Goal: Task Accomplishment & Management: Use online tool/utility

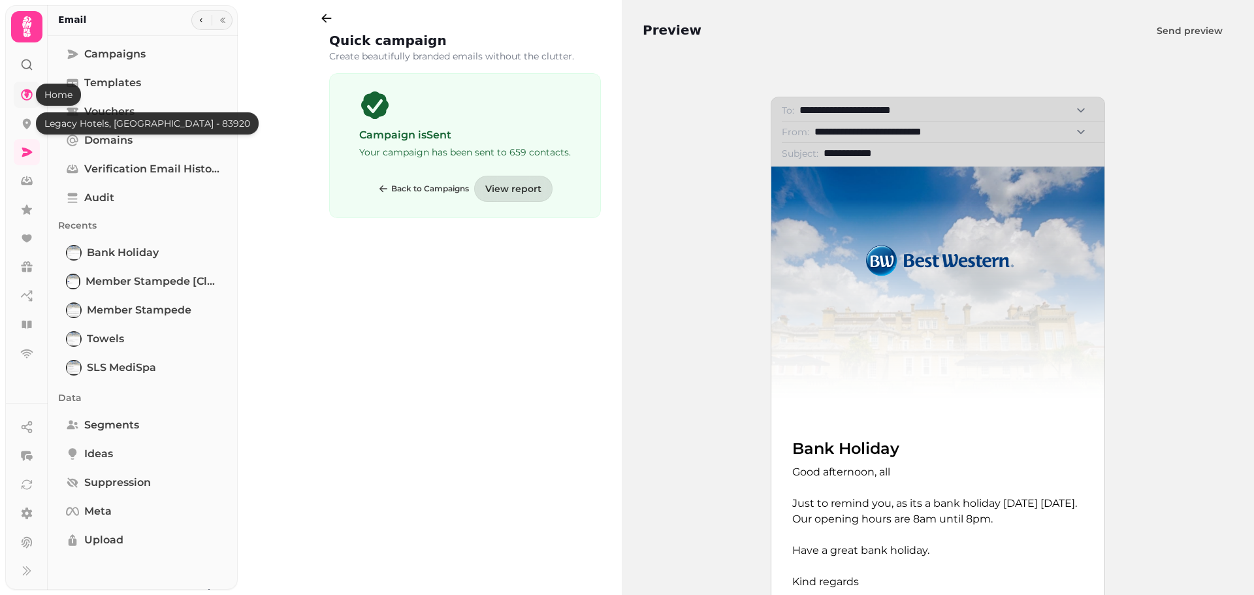
click at [20, 93] on icon at bounding box center [26, 94] width 13 height 13
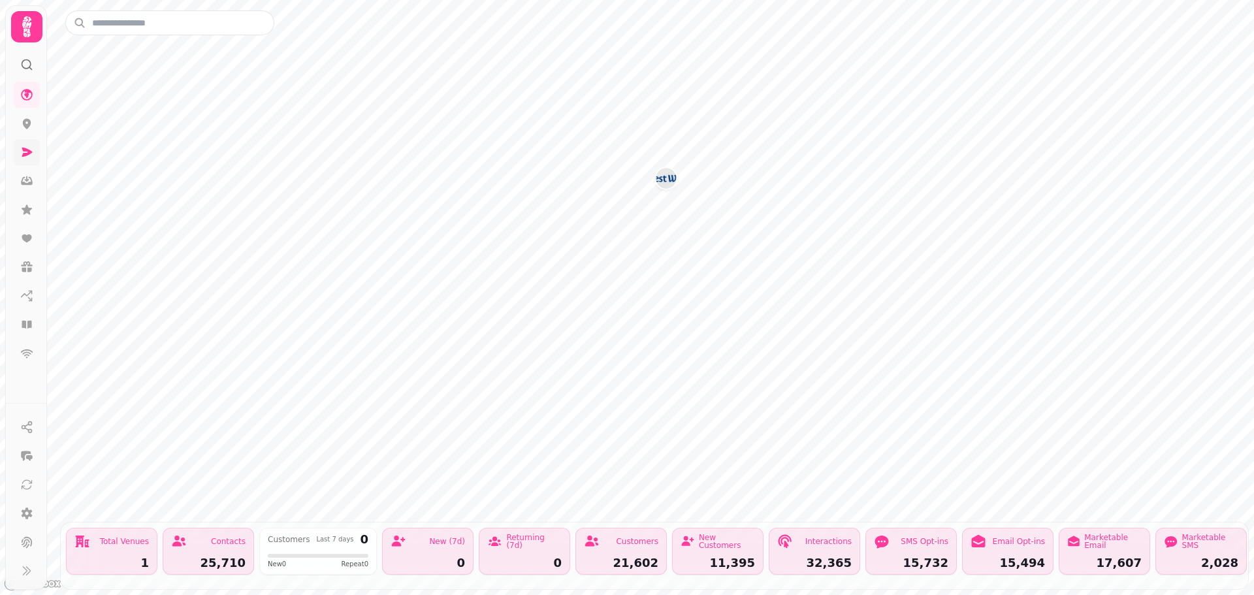
click at [33, 148] on link at bounding box center [27, 152] width 26 height 26
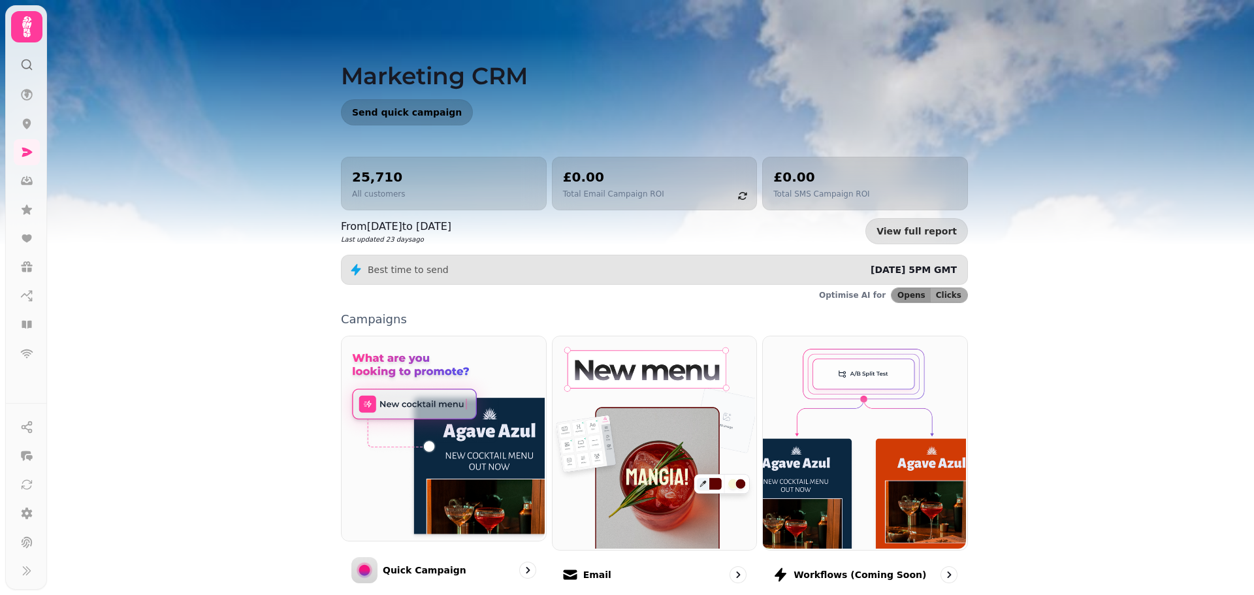
click at [366, 115] on span "Send quick campaign" at bounding box center [407, 112] width 110 height 9
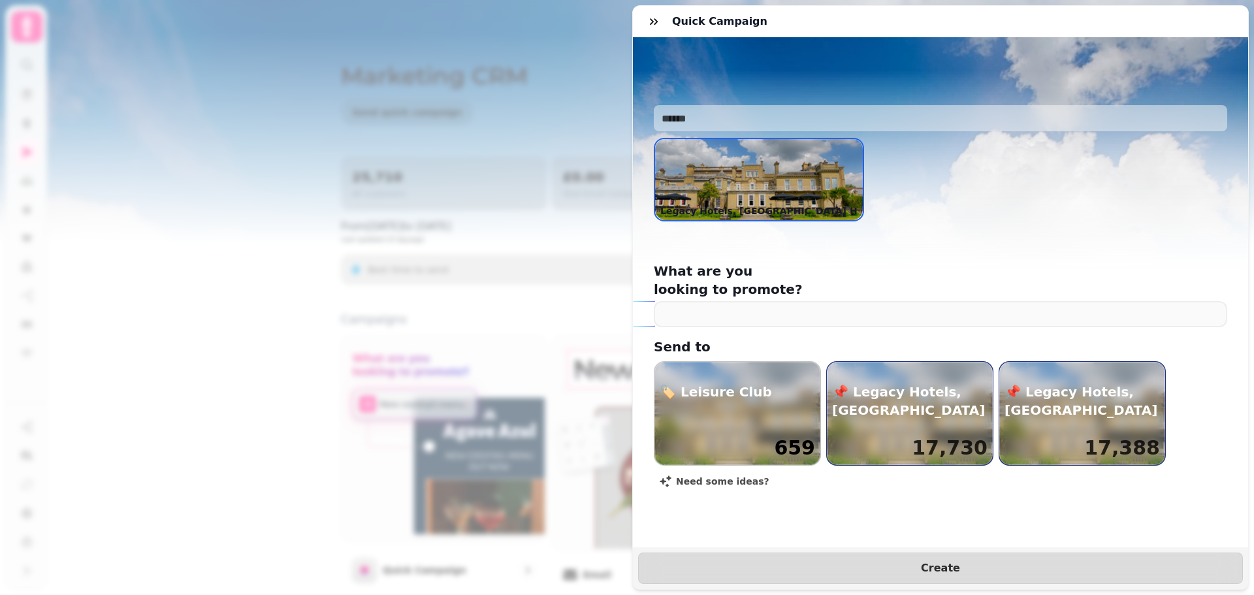
click at [755, 391] on div "button" at bounding box center [738, 413] width 166 height 103
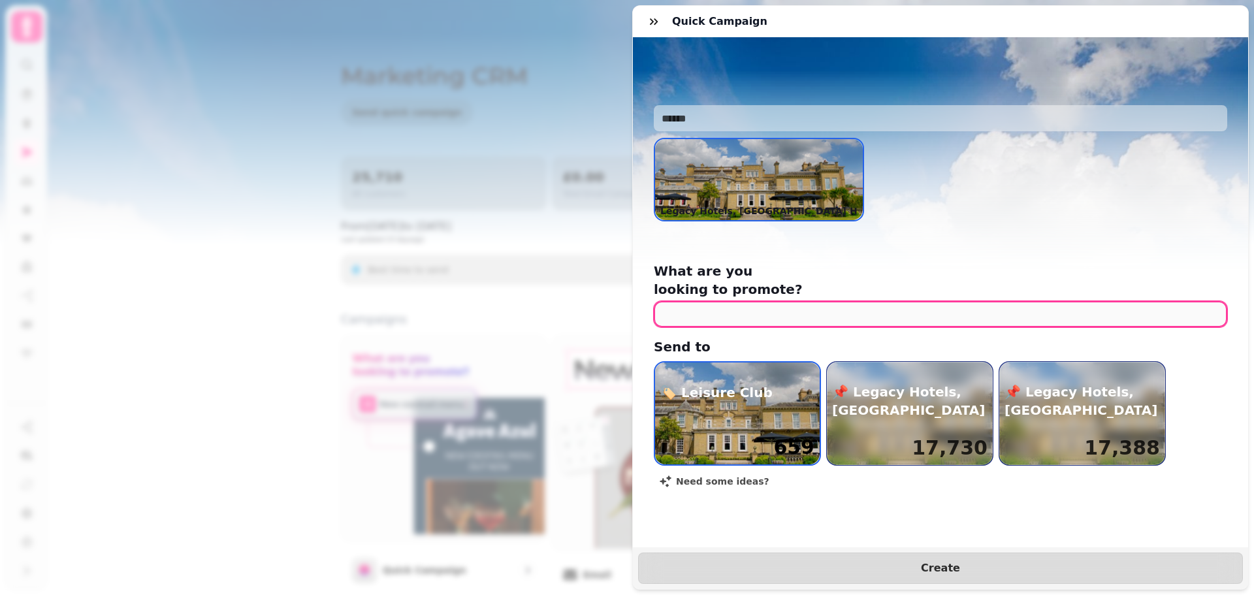
click at [789, 304] on input "text" at bounding box center [941, 314] width 574 height 26
type input "**********"
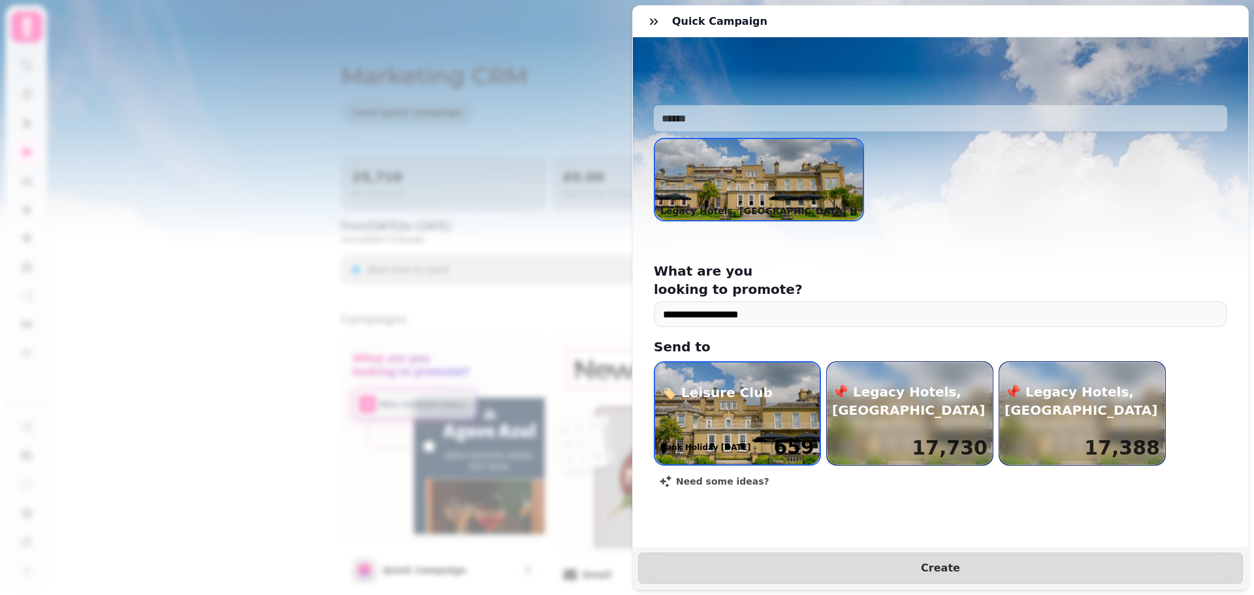
click at [729, 431] on div "Bank Holiday [DATE] 659" at bounding box center [737, 448] width 165 height 34
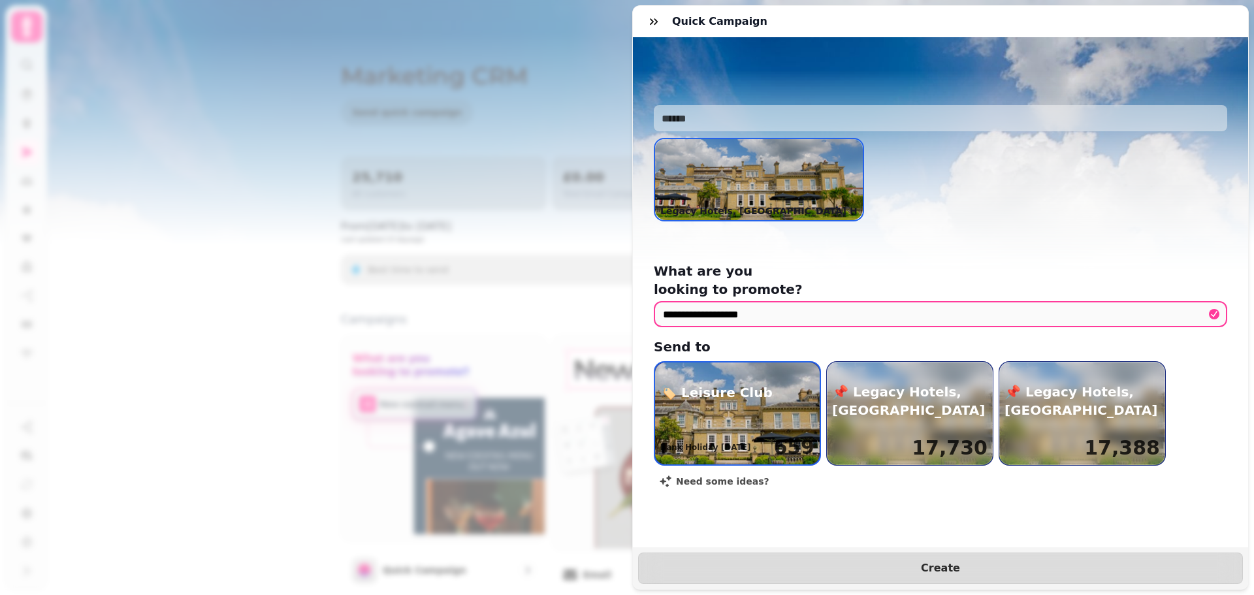
click at [760, 155] on img at bounding box center [759, 179] width 208 height 81
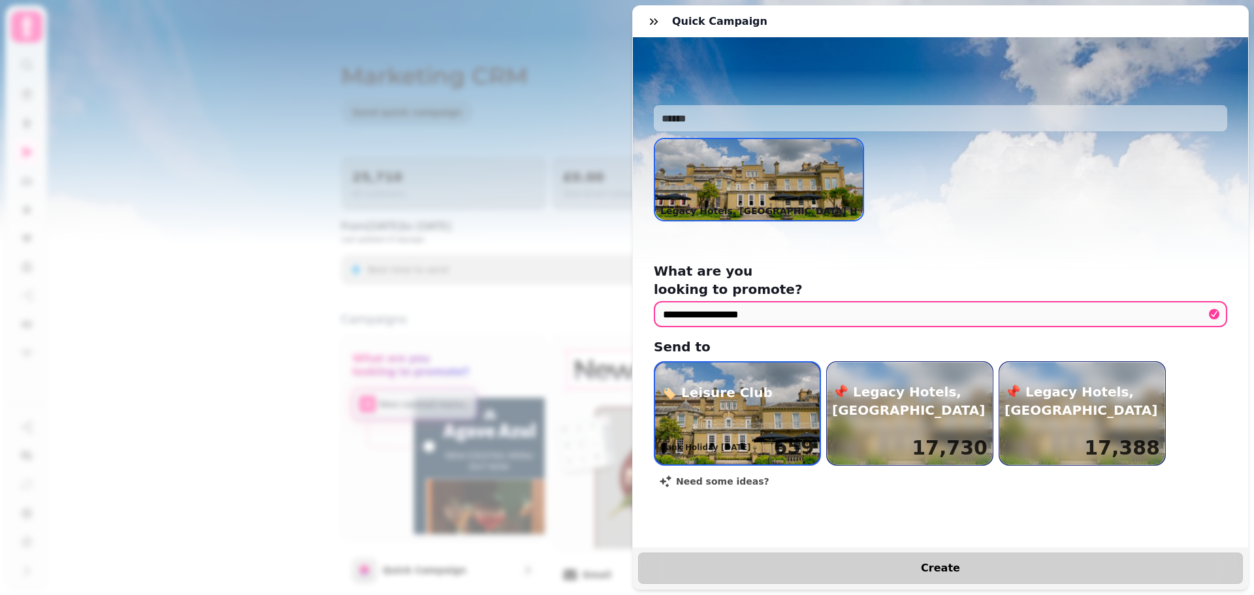
click at [962, 565] on button "Create" at bounding box center [940, 568] width 605 height 31
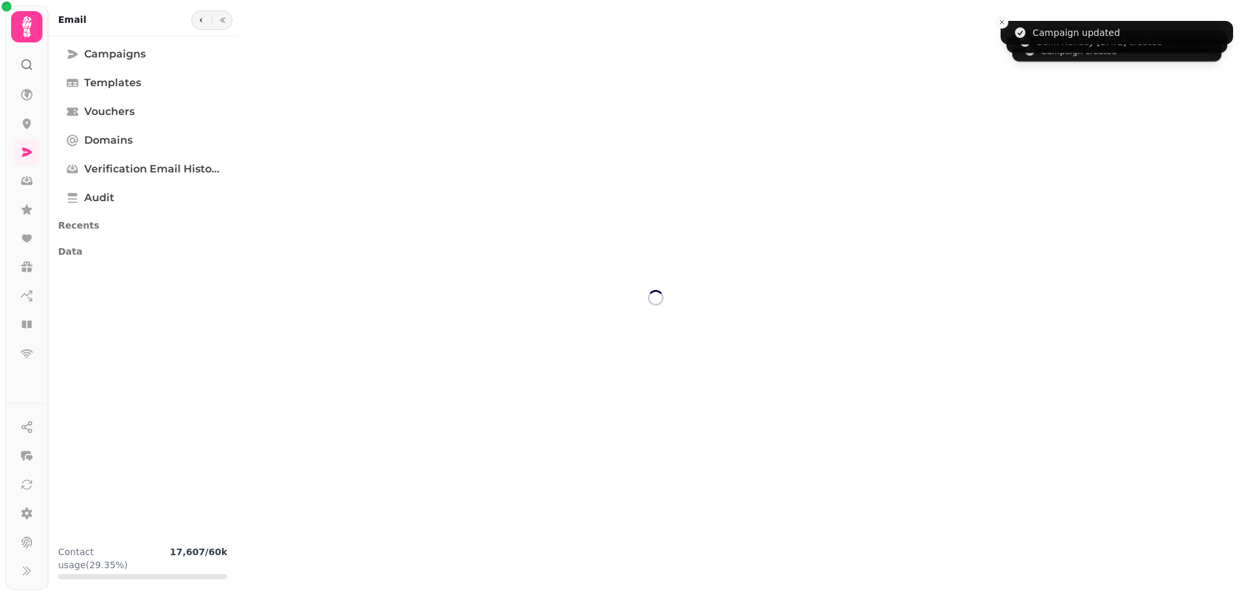
select select "**********"
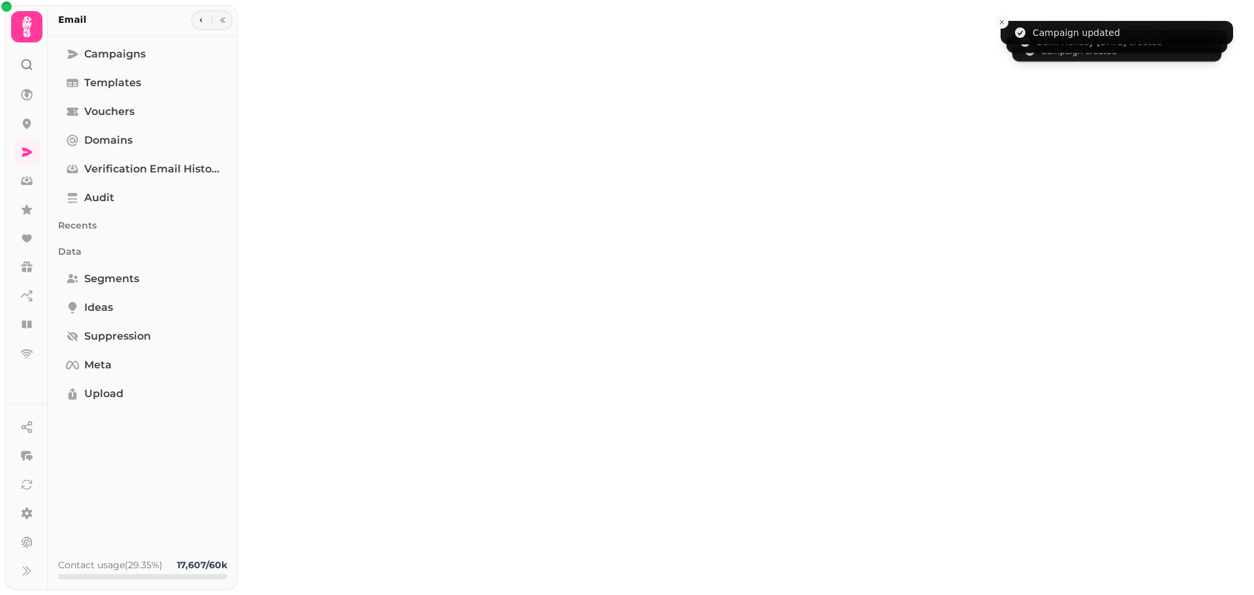
type input "**********"
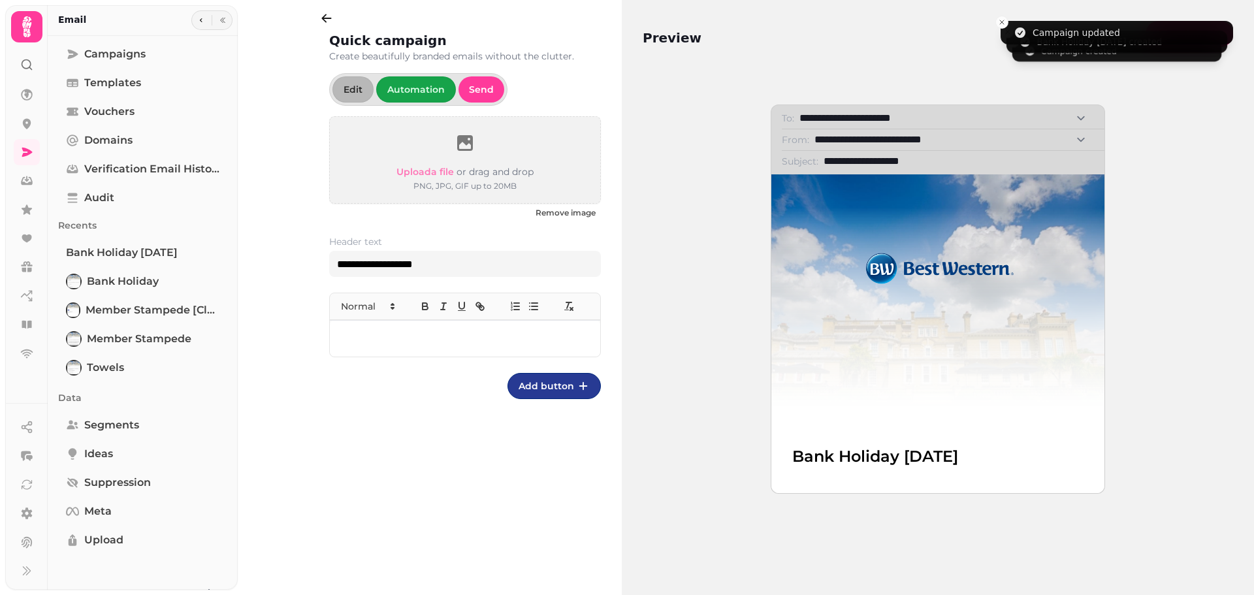
click at [374, 333] on p at bounding box center [465, 338] width 250 height 15
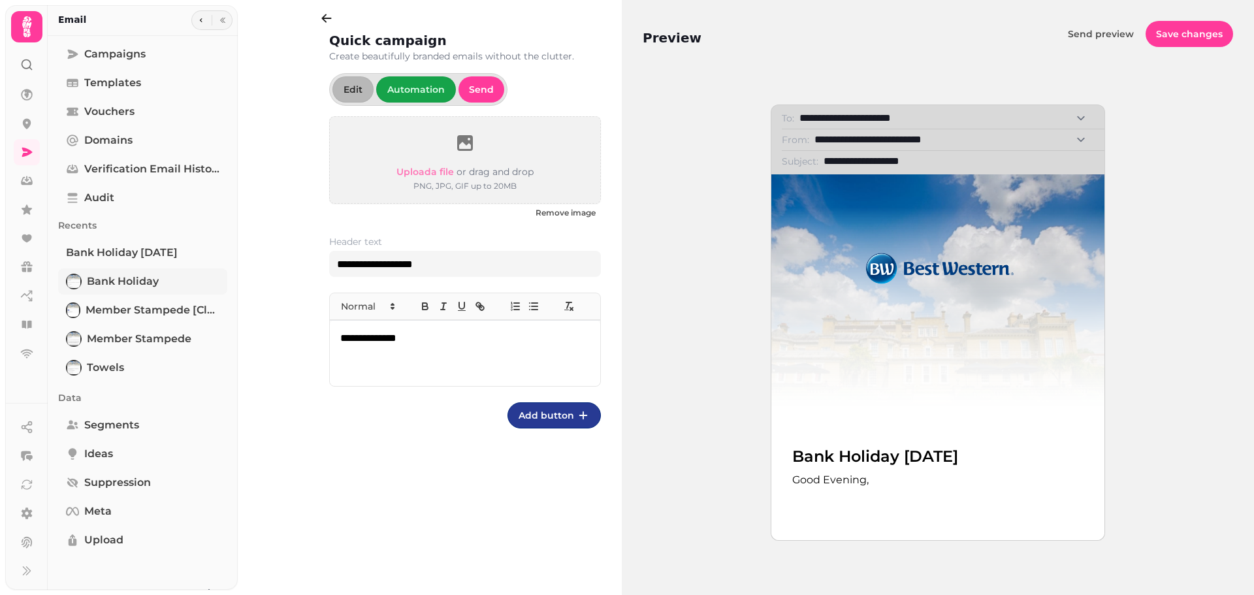
click at [91, 280] on span "Bank Holiday" at bounding box center [123, 282] width 72 height 16
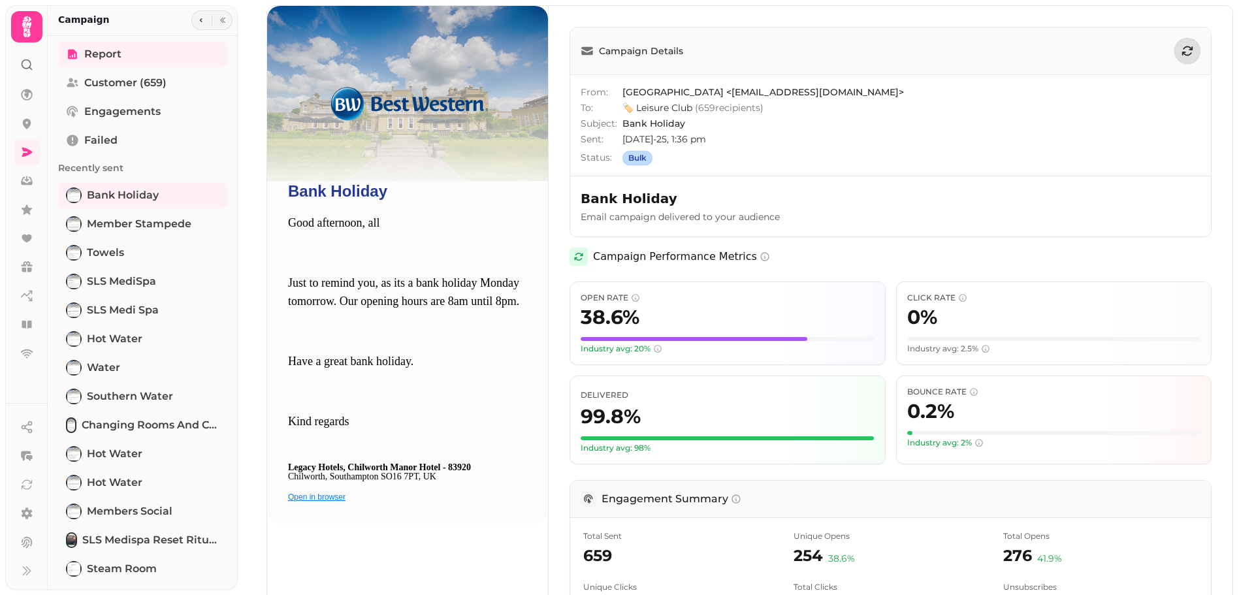
click at [717, 137] on span "[DATE]-25, 1:36 pm" at bounding box center [912, 139] width 578 height 13
drag, startPoint x: 717, startPoint y: 140, endPoint x: 624, endPoint y: 135, distance: 92.9
click at [624, 135] on span "[DATE]-25, 1:36 pm" at bounding box center [912, 139] width 578 height 13
click at [704, 137] on span "[DATE]-25, 1:36 pm" at bounding box center [912, 139] width 578 height 13
